Goal: Find specific page/section: Find specific page/section

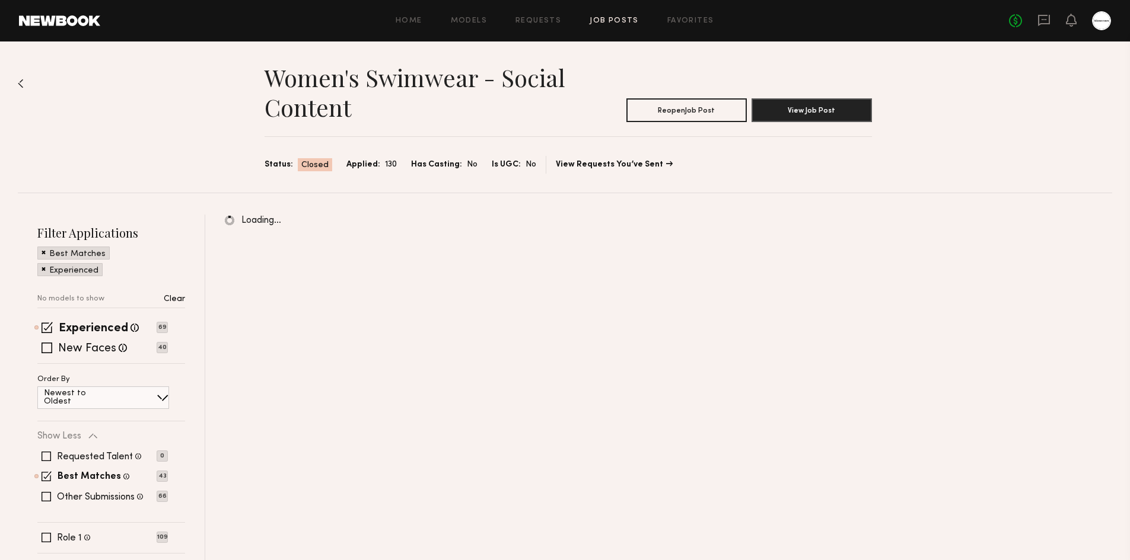
click at [1036, 12] on div "No fees up to $5,000" at bounding box center [1060, 20] width 102 height 19
click at [1046, 25] on icon at bounding box center [1043, 20] width 13 height 13
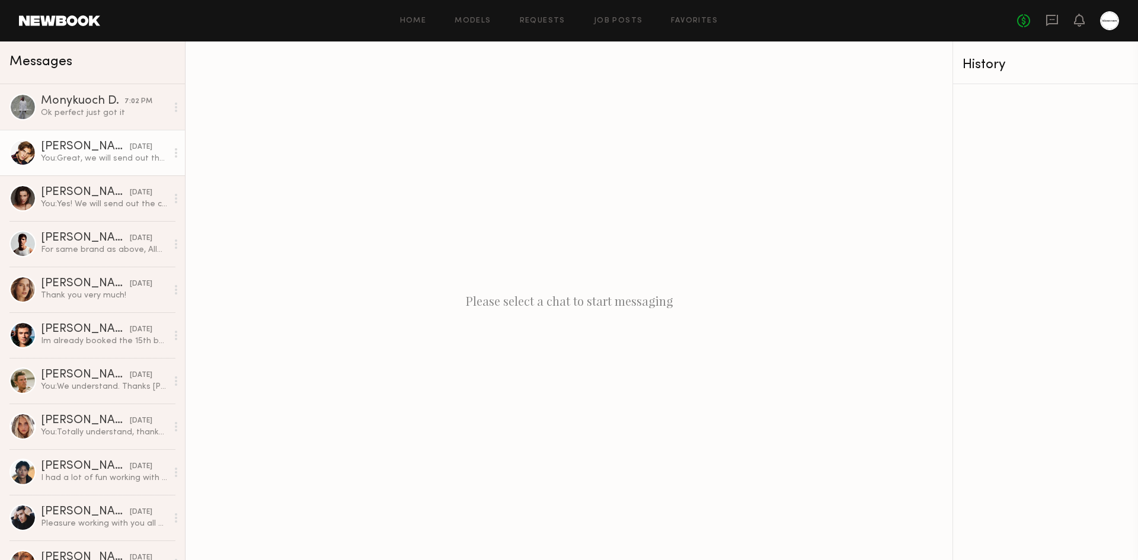
click at [63, 160] on div "You: Great, we will send out the call sheet today via email!" at bounding box center [104, 158] width 126 height 11
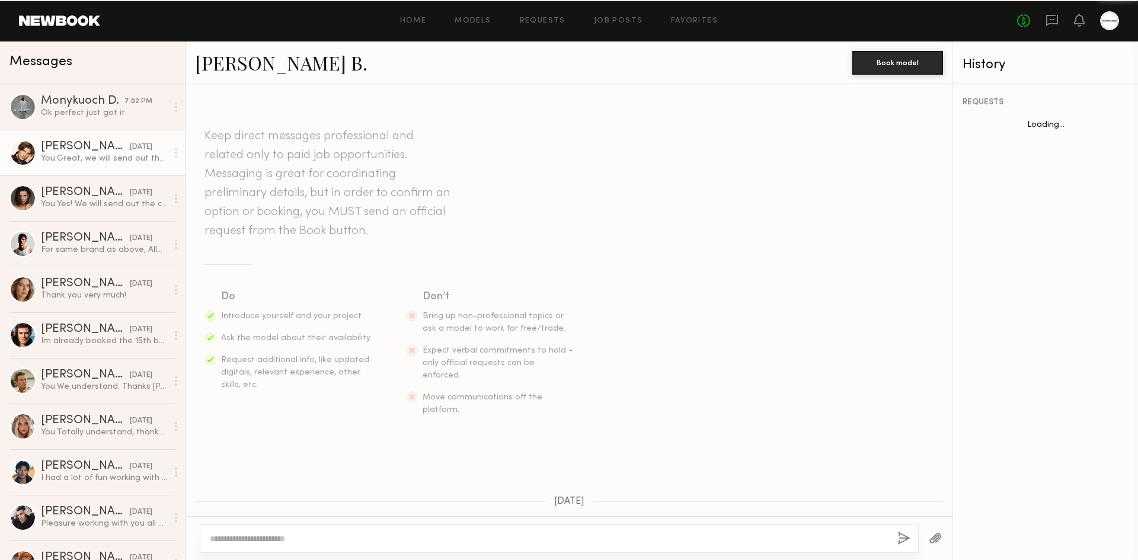
scroll to position [973, 0]
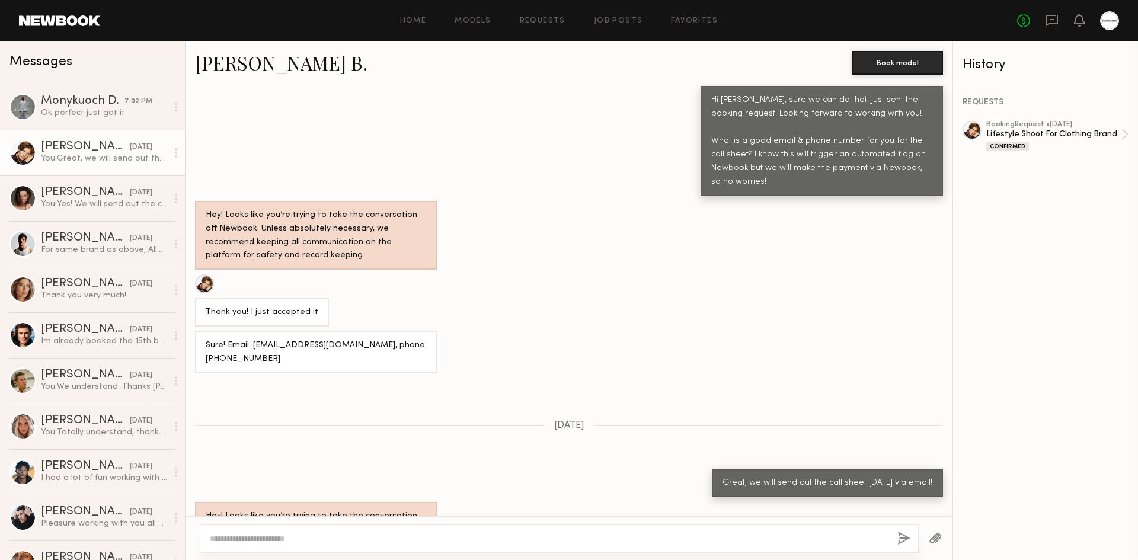
click at [244, 66] on link "Fulop B." at bounding box center [281, 62] width 173 height 25
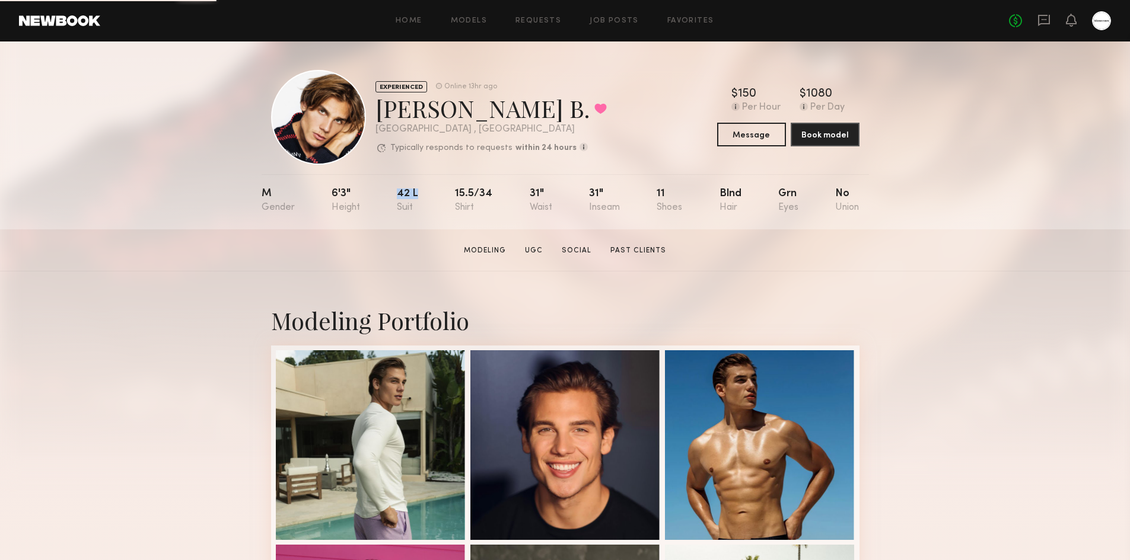
drag, startPoint x: 396, startPoint y: 193, endPoint x: 434, endPoint y: 200, distance: 38.7
click at [434, 200] on nb-model-profile-props "M 6'3" 42 l 15.5/34 31" 31" 11 Blnd Grn No" at bounding box center [564, 201] width 607 height 55
copy div "42 l"
click at [406, 196] on div "42 l" at bounding box center [407, 201] width 21 height 24
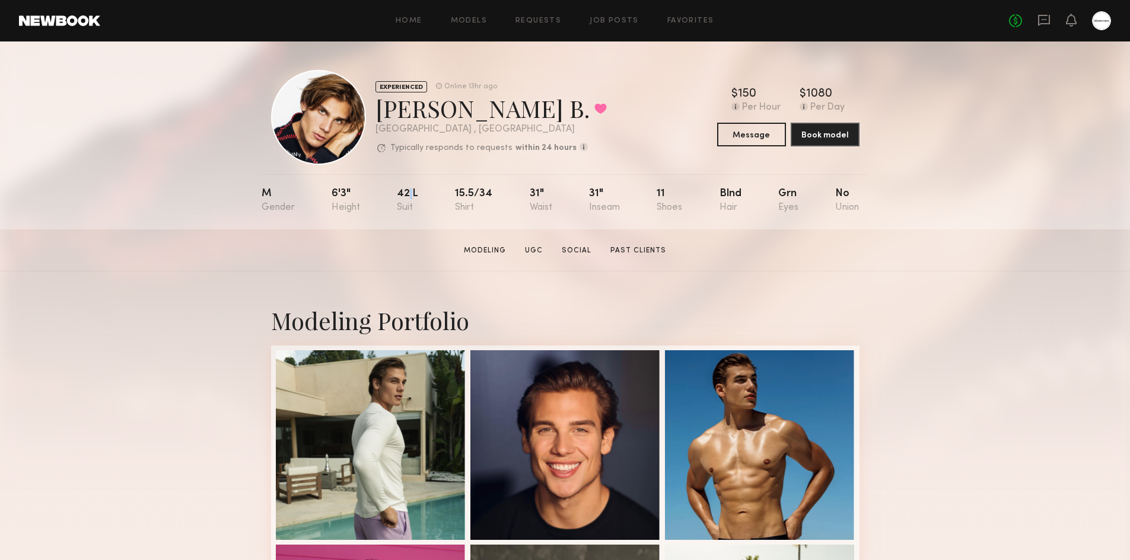
click at [410, 197] on div "42 l" at bounding box center [407, 201] width 21 height 24
